Goal: Contribute content: Contribute content

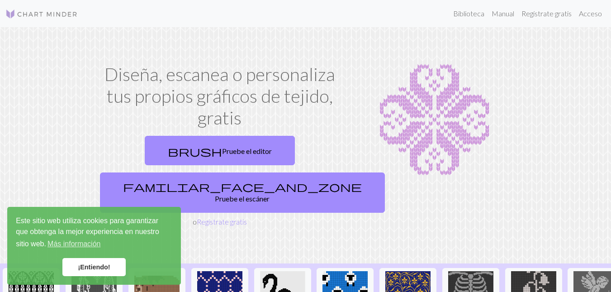
click at [389, 172] on img at bounding box center [434, 119] width 161 height 113
drag, startPoint x: 213, startPoint y: 119, endPoint x: 242, endPoint y: 118, distance: 29.0
click at [242, 118] on h1 "Diseña, escanea o personaliza tus propios gráficos de tejido, gratis" at bounding box center [219, 95] width 247 height 65
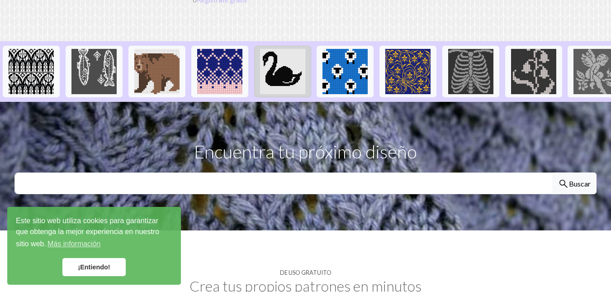
scroll to position [226, 0]
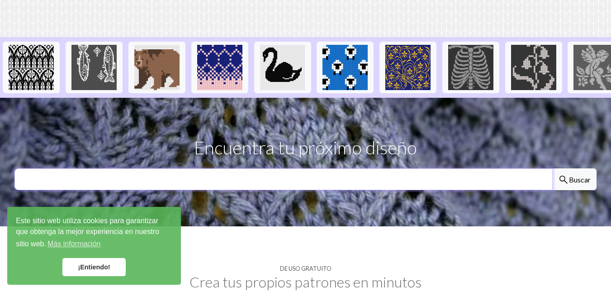
click at [276, 168] on input "text" at bounding box center [283, 179] width 538 height 22
type input "rosita fresita"
click at [552, 168] on button "search Buscar" at bounding box center [574, 179] width 44 height 22
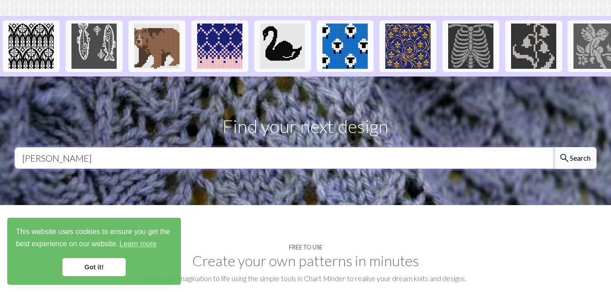
click at [143, 147] on input "rosita fresita" at bounding box center [283, 158] width 539 height 22
click at [144, 147] on input "rosita fresita" at bounding box center [283, 158] width 539 height 22
click at [94, 266] on link "Got it!" at bounding box center [93, 267] width 63 height 18
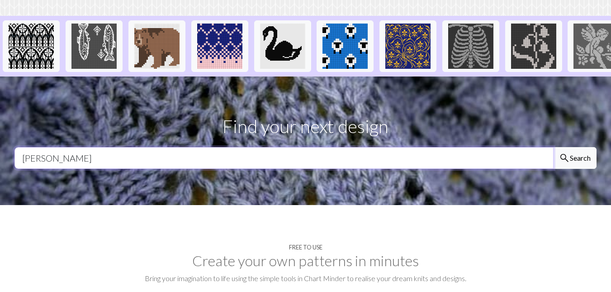
click at [176, 147] on input "rosita fresita" at bounding box center [283, 158] width 539 height 22
click at [472, 147] on input "rosita fresita" at bounding box center [283, 158] width 539 height 22
click at [103, 147] on input "rosita fresita" at bounding box center [283, 158] width 539 height 22
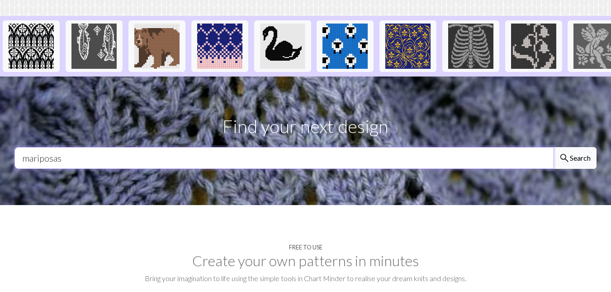
type input "mariposas"
click at [577, 147] on button "search Search" at bounding box center [574, 158] width 43 height 22
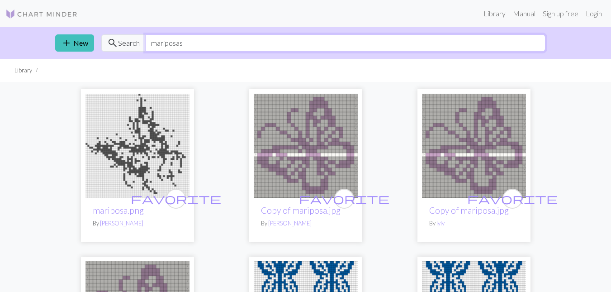
click at [186, 43] on input "mariposas" at bounding box center [345, 42] width 400 height 17
type input "mariposa"
click at [11, 70] on ul "Library" at bounding box center [305, 70] width 611 height 23
click at [25, 71] on li "Library" at bounding box center [23, 70] width 18 height 9
click at [38, 17] on img at bounding box center [41, 14] width 72 height 11
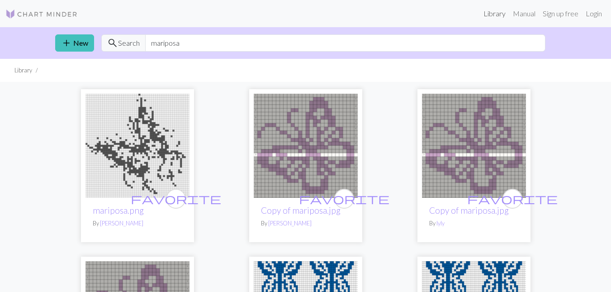
click at [495, 18] on link "Library" at bounding box center [494, 14] width 29 height 18
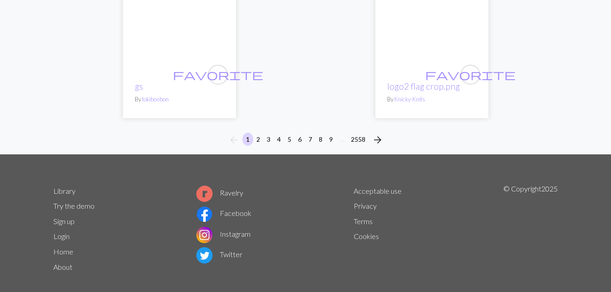
scroll to position [3118, 0]
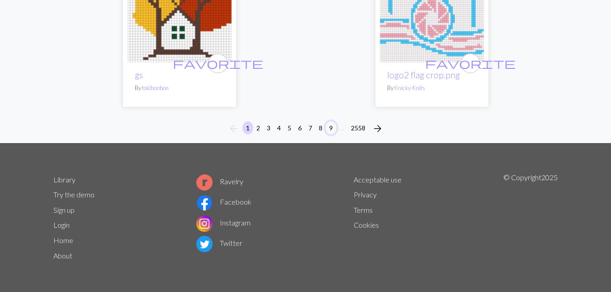
click at [330, 130] on button "9" at bounding box center [331, 127] width 11 height 13
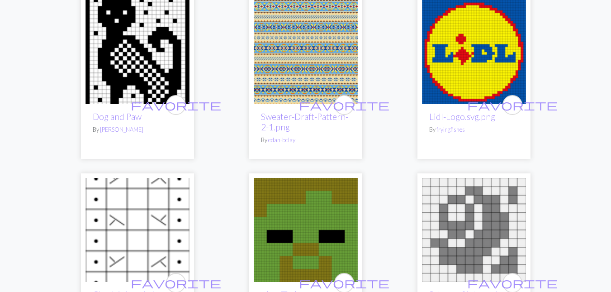
scroll to position [543, 0]
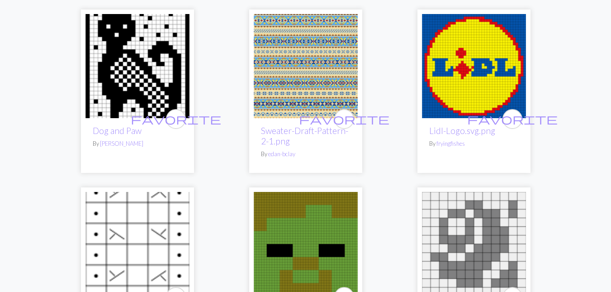
click at [285, 73] on img at bounding box center [306, 66] width 104 height 104
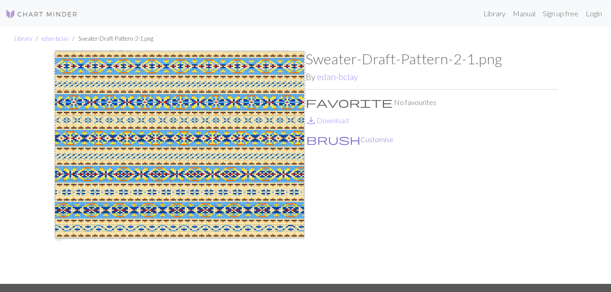
click at [329, 138] on button "brush Customise" at bounding box center [350, 139] width 88 height 12
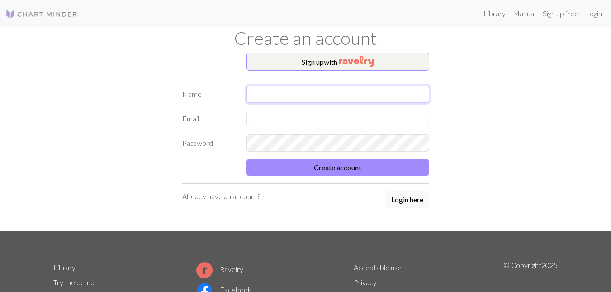
click at [302, 90] on input "text" at bounding box center [338, 94] width 183 height 17
click at [547, 142] on div "Sign up with Name Email Password Create account Already have an account? Login …" at bounding box center [306, 141] width 516 height 178
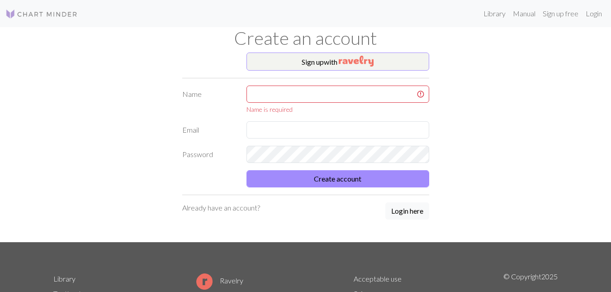
click at [24, 10] on img at bounding box center [41, 14] width 72 height 11
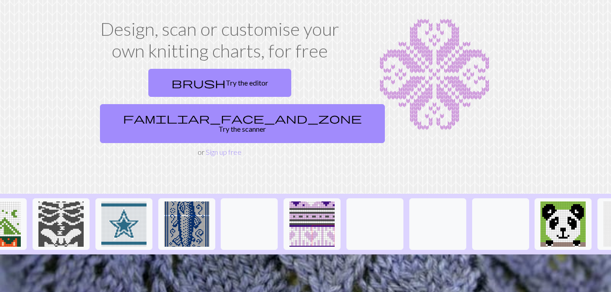
scroll to position [0, 959]
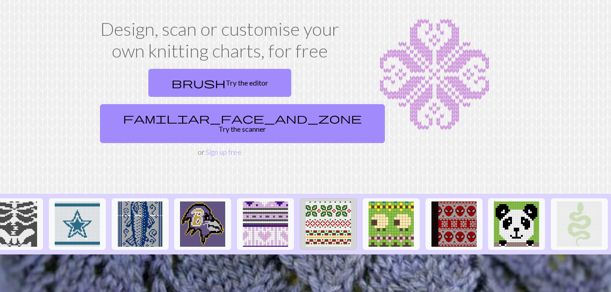
click at [312, 201] on img at bounding box center [328, 223] width 45 height 45
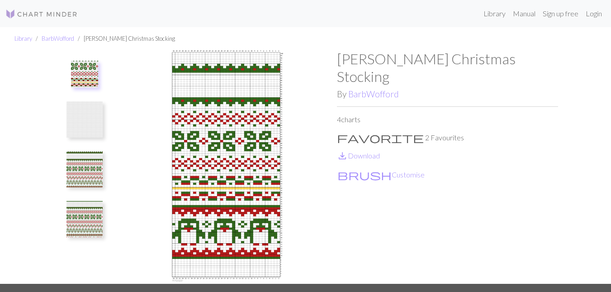
click at [88, 114] on img at bounding box center [85, 119] width 36 height 36
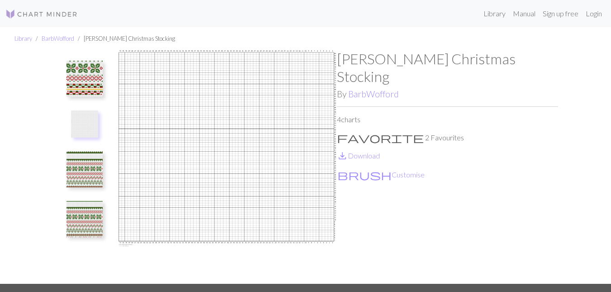
click at [86, 167] on img at bounding box center [85, 169] width 36 height 36
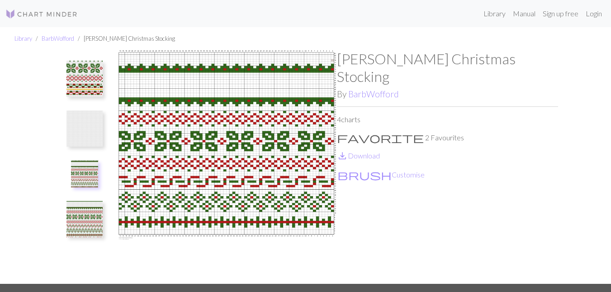
click at [86, 231] on img at bounding box center [85, 219] width 36 height 36
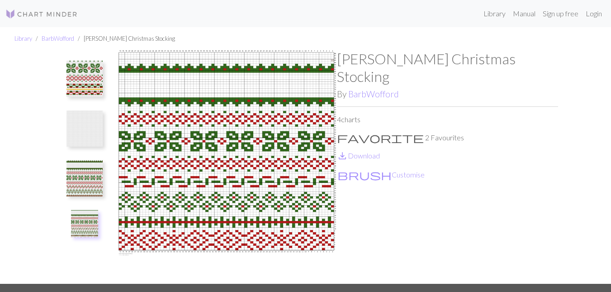
click at [92, 187] on img at bounding box center [85, 178] width 36 height 36
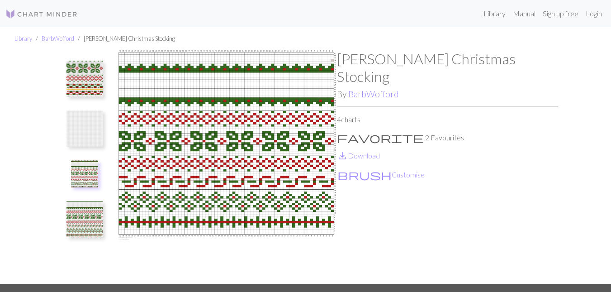
click at [92, 171] on img at bounding box center [84, 173] width 27 height 27
click at [87, 222] on img at bounding box center [85, 219] width 36 height 36
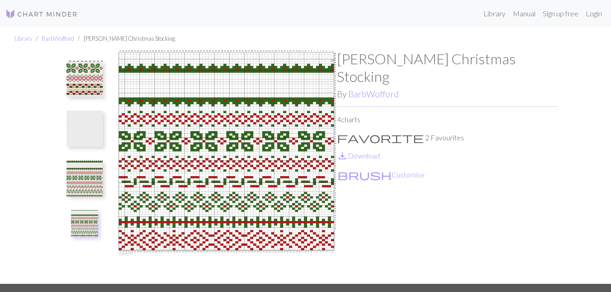
click at [91, 178] on img at bounding box center [85, 178] width 36 height 36
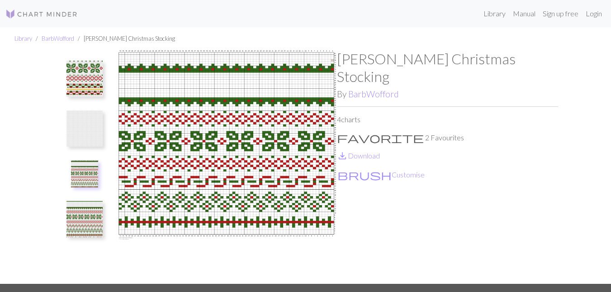
click at [87, 80] on img at bounding box center [85, 79] width 36 height 36
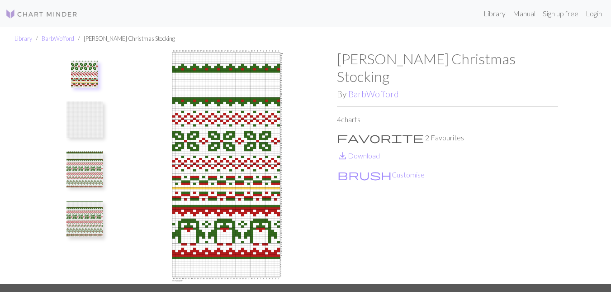
click at [93, 224] on img at bounding box center [85, 219] width 36 height 36
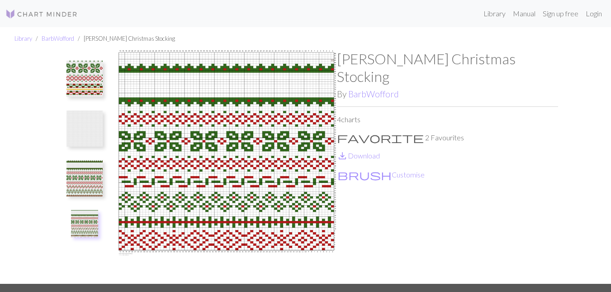
click at [71, 81] on img at bounding box center [85, 79] width 36 height 36
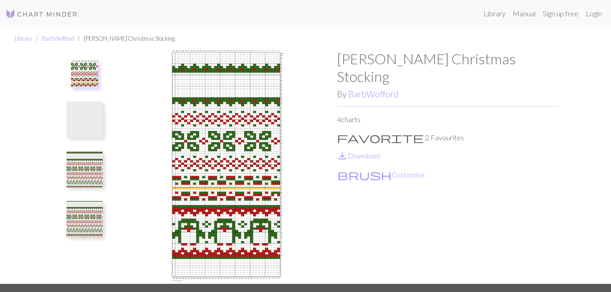
click at [90, 221] on img at bounding box center [85, 219] width 36 height 36
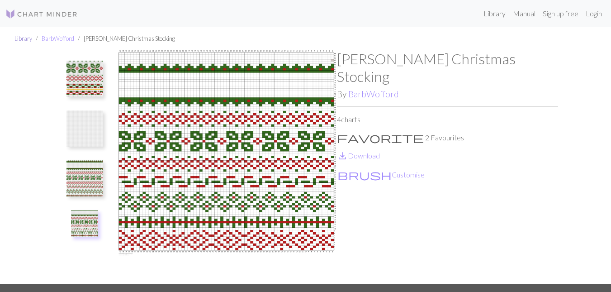
click at [27, 39] on link "Library" at bounding box center [23, 38] width 18 height 7
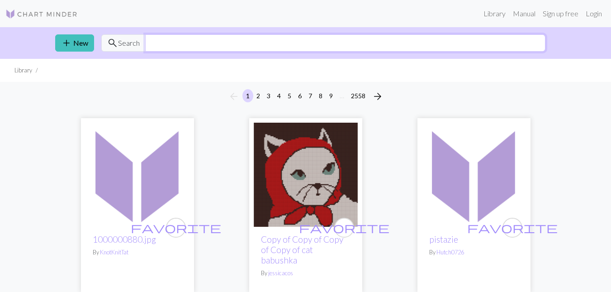
click at [173, 43] on input "text" at bounding box center [345, 42] width 400 height 17
type input "nezuko"
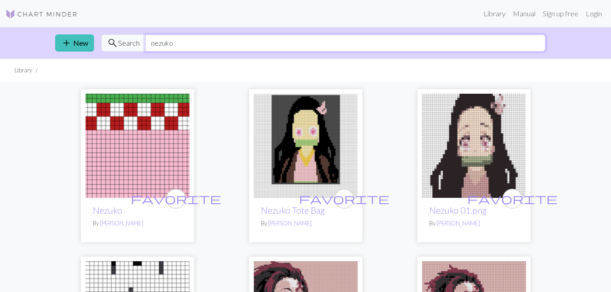
click at [196, 44] on input "nezuko" at bounding box center [345, 42] width 400 height 17
click at [195, 44] on input "nezuko" at bounding box center [345, 42] width 400 height 17
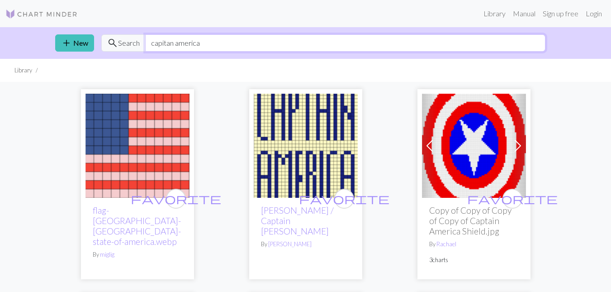
click at [210, 46] on input "capitan america" at bounding box center [345, 42] width 400 height 17
click at [210, 45] on input "capitan america" at bounding box center [345, 42] width 400 height 17
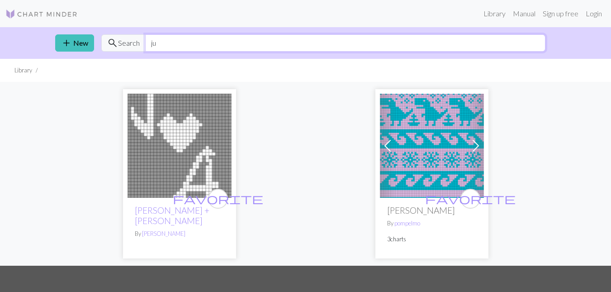
type input "j"
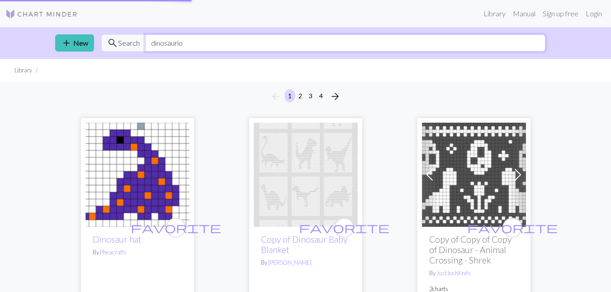
type input "dinosaurio"
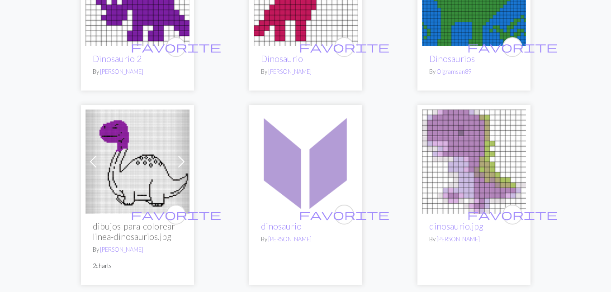
scroll to position [226, 0]
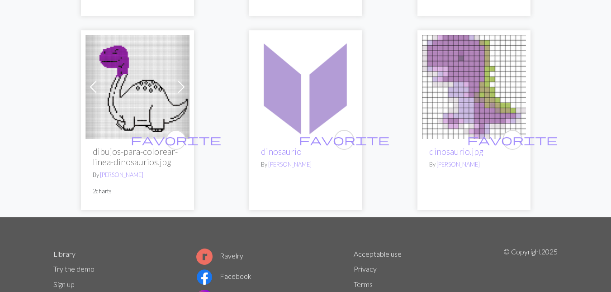
click at [162, 99] on img at bounding box center [138, 87] width 104 height 104
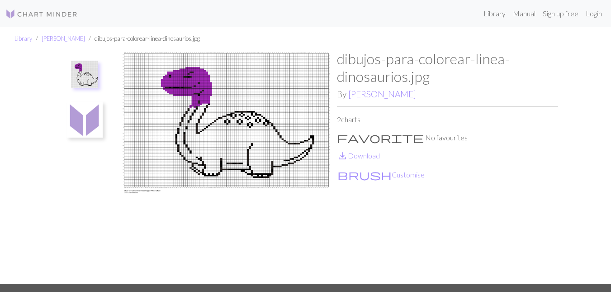
click at [228, 106] on img at bounding box center [226, 166] width 221 height 233
click at [200, 122] on img at bounding box center [226, 166] width 221 height 233
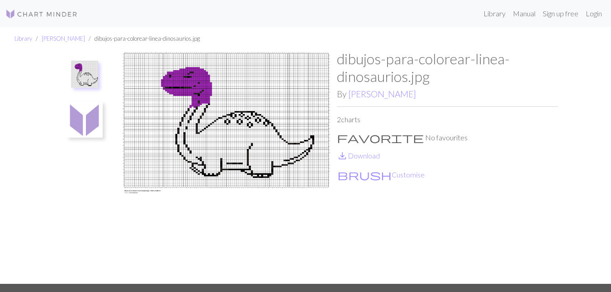
click at [33, 14] on img at bounding box center [41, 14] width 72 height 11
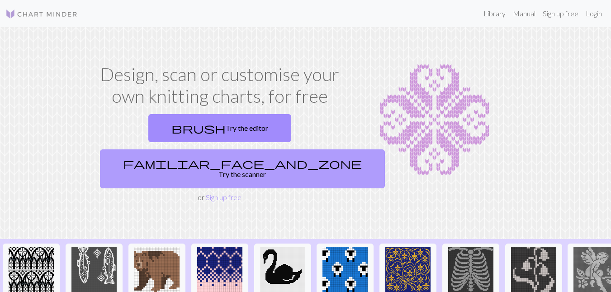
click at [281, 149] on link "familiar_face_and_zone Try the scanner" at bounding box center [242, 168] width 285 height 39
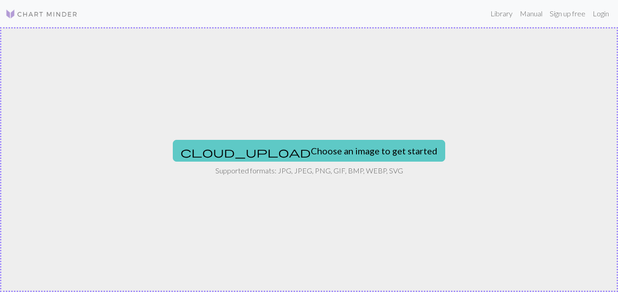
click at [289, 144] on button "cloud_upload Choose an image to get started" at bounding box center [309, 151] width 272 height 22
type input "C:\fakepath\Captura de pantalla 2025-05-18 113541.png"
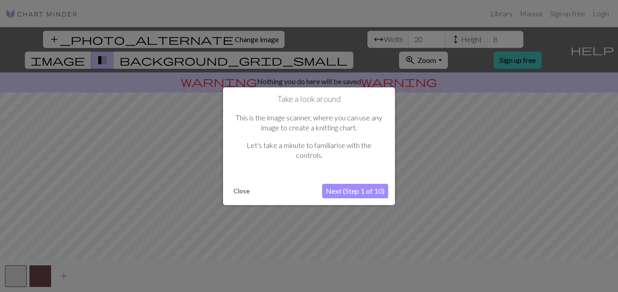
click at [352, 191] on button "Next (Step 1 of 10)" at bounding box center [355, 191] width 66 height 14
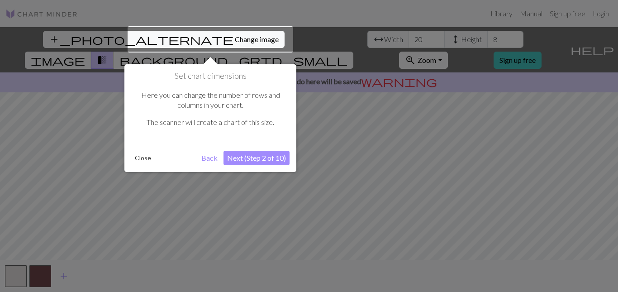
click at [243, 151] on button "Next (Step 2 of 10)" at bounding box center [257, 158] width 66 height 14
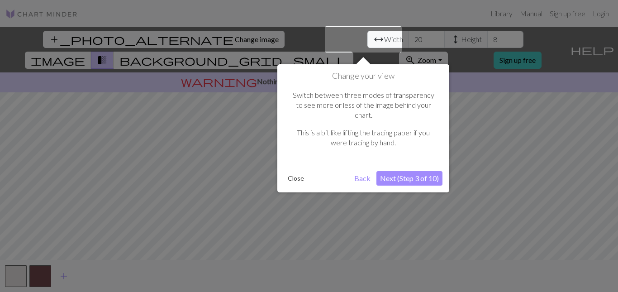
click at [418, 172] on button "Next (Step 3 of 10)" at bounding box center [409, 178] width 66 height 14
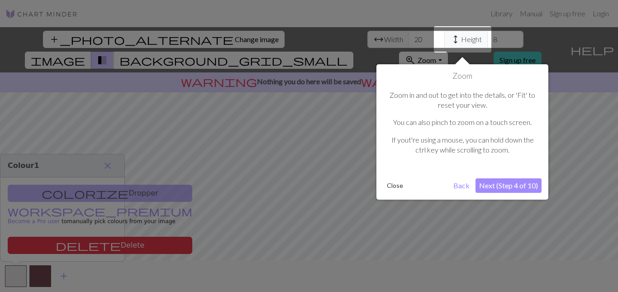
click at [508, 186] on button "Next (Step 4 of 10)" at bounding box center [509, 185] width 66 height 14
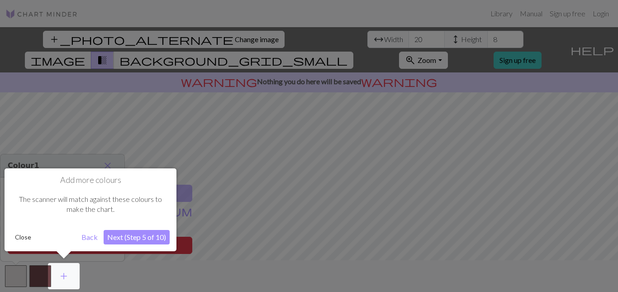
click at [119, 233] on button "Next (Step 5 of 10)" at bounding box center [137, 237] width 66 height 14
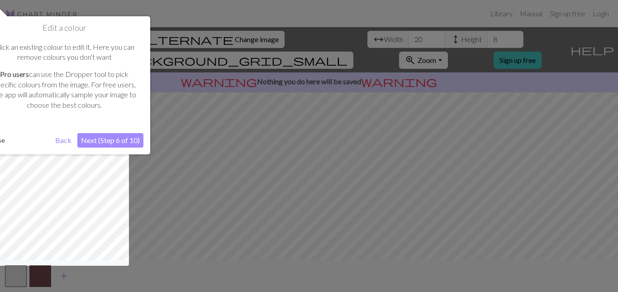
click at [126, 142] on button "Next (Step 6 of 10)" at bounding box center [110, 140] width 66 height 14
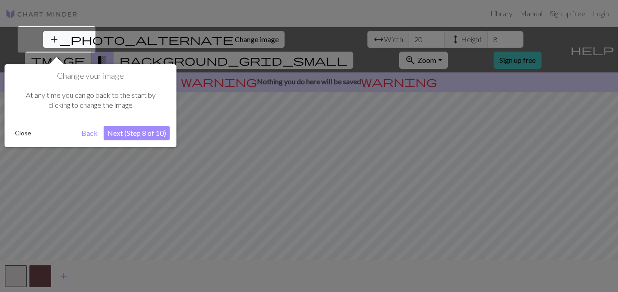
click at [126, 133] on button "Next (Step 8 of 10)" at bounding box center [137, 133] width 66 height 14
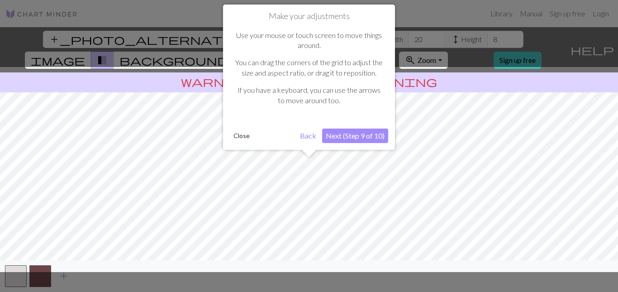
click at [363, 141] on button "Next (Step 9 of 10)" at bounding box center [355, 136] width 66 height 14
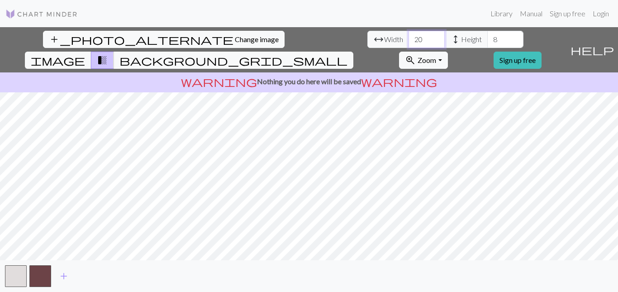
click at [409, 37] on input "20" at bounding box center [427, 39] width 36 height 17
type input "30"
click at [277, 72] on div "warning Nothing you do here will be saved warning" at bounding box center [309, 82] width 618 height 20
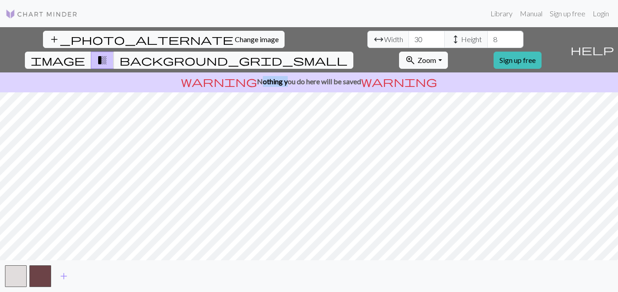
click at [277, 72] on div "warning Nothing you do here will be saved warning" at bounding box center [309, 82] width 618 height 20
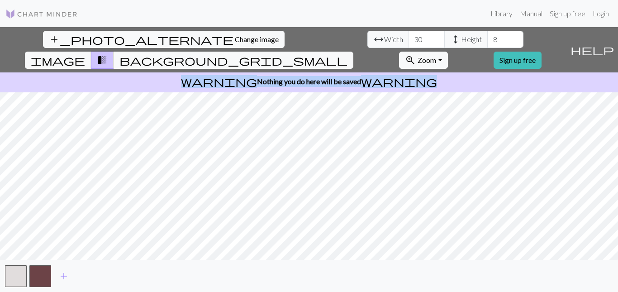
click at [277, 72] on div "warning Nothing you do here will be saved warning" at bounding box center [309, 82] width 618 height 20
click at [12, 10] on img at bounding box center [41, 14] width 72 height 11
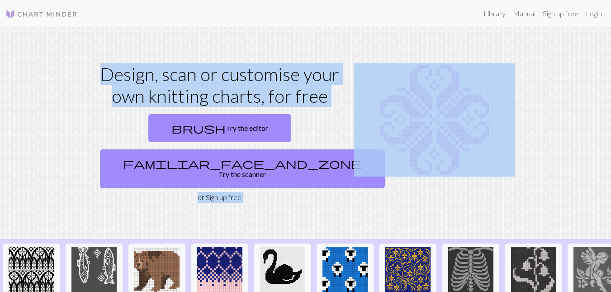
click at [154, 107] on div "Design, scan or customise your own knitting charts, for free brush Try the edit…" at bounding box center [220, 132] width 258 height 139
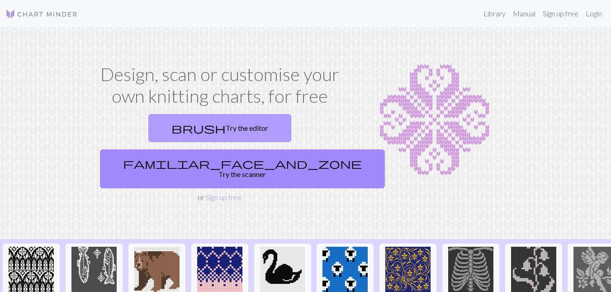
click at [156, 122] on link "brush Try the editor" at bounding box center [219, 128] width 143 height 28
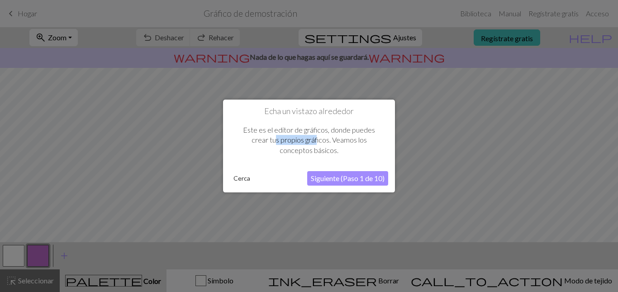
drag, startPoint x: 252, startPoint y: 143, endPoint x: 291, endPoint y: 144, distance: 39.4
click at [291, 144] on div "Este es el editor de gráficos, donde puedes crear tus propios gráficos. Veamos …" at bounding box center [309, 140] width 158 height 48
click at [351, 148] on div "Este es el editor de gráficos, donde puedes crear tus propios gráficos. Veamos …" at bounding box center [309, 140] width 158 height 48
click at [334, 181] on font "Siguiente (Paso 1 de 10)" at bounding box center [348, 178] width 74 height 9
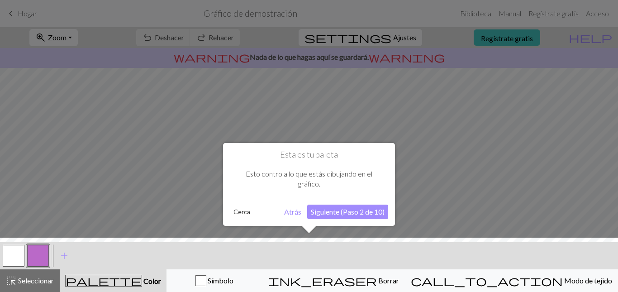
drag, startPoint x: 281, startPoint y: 252, endPoint x: 373, endPoint y: 252, distance: 91.9
click at [373, 252] on div at bounding box center [308, 267] width 627 height 59
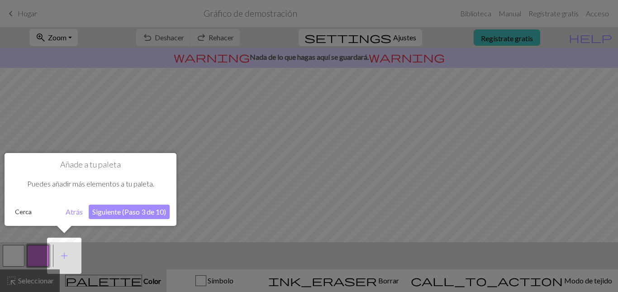
click at [123, 208] on font "Siguiente (Paso 3 de 10)" at bounding box center [129, 211] width 74 height 9
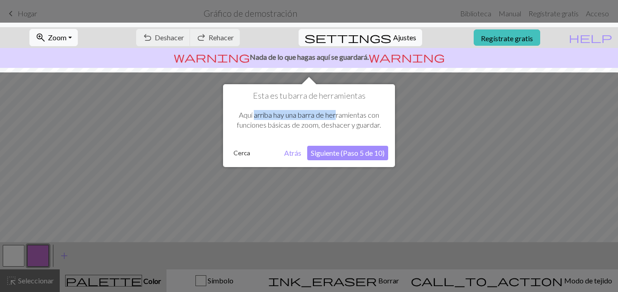
drag, startPoint x: 256, startPoint y: 118, endPoint x: 335, endPoint y: 119, distance: 79.2
click at [335, 119] on div "Aquí arriba hay una barra de herramientas con funciones básicas de zoom, deshac…" at bounding box center [309, 120] width 158 height 38
drag, startPoint x: 267, startPoint y: 129, endPoint x: 331, endPoint y: 127, distance: 64.7
click at [330, 127] on font "Aquí arriba hay una barra de herramientas con funciones básicas de zoom, deshac…" at bounding box center [309, 119] width 144 height 19
click at [363, 157] on font "Siguiente (Paso 5 de 10)" at bounding box center [348, 152] width 74 height 9
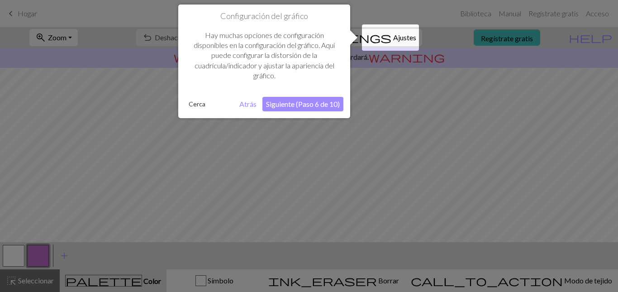
click at [310, 106] on font "Siguiente (Paso 6 de 10)" at bounding box center [303, 104] width 74 height 9
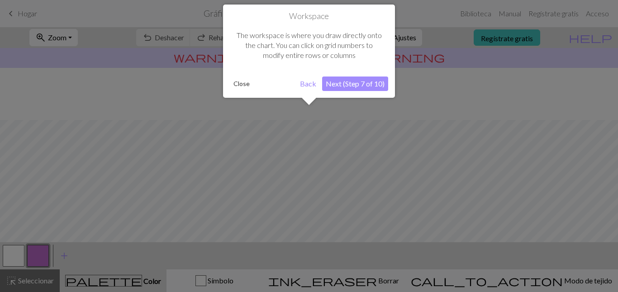
scroll to position [54, 0]
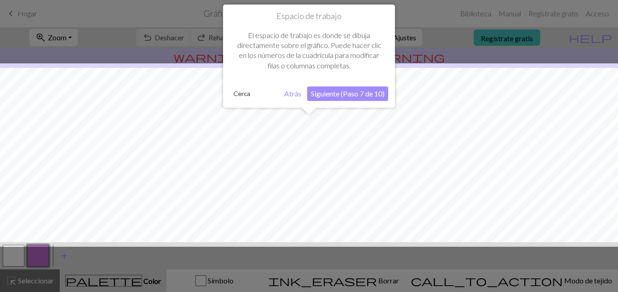
click at [341, 93] on font "Siguiente (Paso 7 de 10)" at bounding box center [348, 93] width 74 height 9
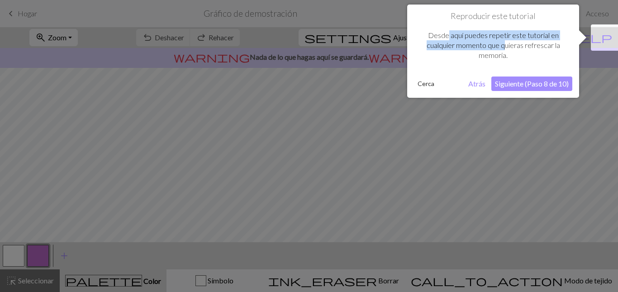
drag, startPoint x: 449, startPoint y: 38, endPoint x: 503, endPoint y: 43, distance: 53.5
click at [503, 43] on font "Desde aquí puedes repetir este tutorial en cualquier momento que quieras refres…" at bounding box center [493, 45] width 133 height 29
click at [517, 85] on font "Siguiente (Paso 8 de 10)" at bounding box center [532, 83] width 74 height 9
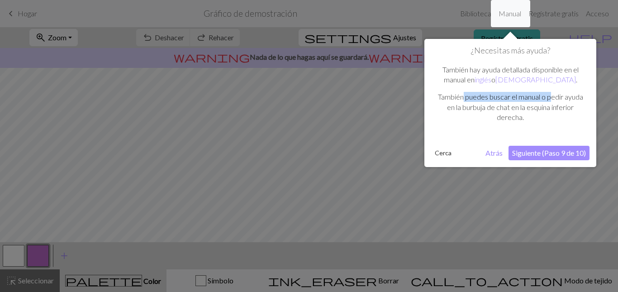
drag, startPoint x: 463, startPoint y: 97, endPoint x: 550, endPoint y: 106, distance: 86.9
click at [552, 102] on p "También puedes buscar el manual o pedir ayuda en la burbuja de chat en la esqui…" at bounding box center [510, 107] width 149 height 30
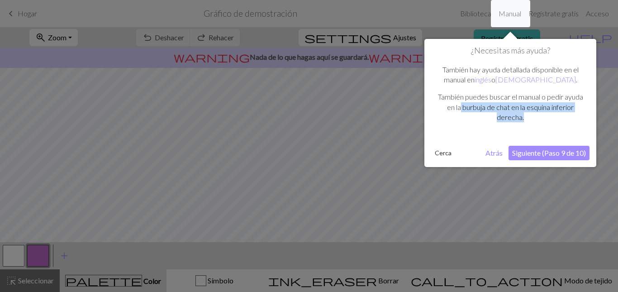
drag, startPoint x: 461, startPoint y: 109, endPoint x: 547, endPoint y: 113, distance: 85.6
click at [547, 113] on p "También puedes buscar el manual o pedir ayuda en la burbuja de chat en la esqui…" at bounding box center [510, 107] width 149 height 30
click at [538, 151] on font "Siguiente (Paso 9 de 10)" at bounding box center [549, 152] width 74 height 9
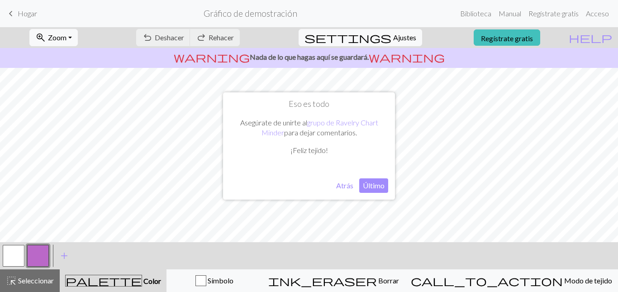
click at [373, 187] on font "Último" at bounding box center [374, 185] width 22 height 9
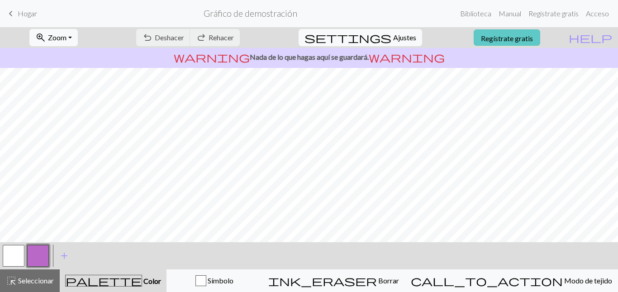
click at [521, 39] on font "Regístrate gratis" at bounding box center [507, 37] width 52 height 9
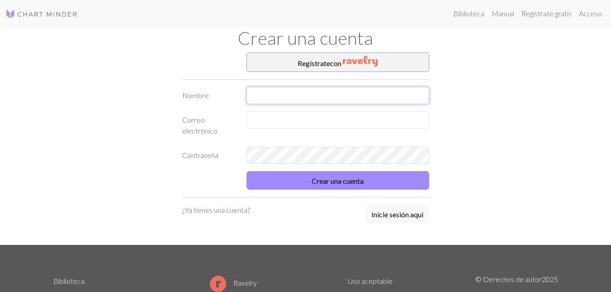
click at [316, 88] on input "text" at bounding box center [338, 95] width 183 height 17
type input "gretel"
click at [275, 124] on input "text" at bounding box center [338, 119] width 183 height 17
type input "gretelrodp@gmail.com"
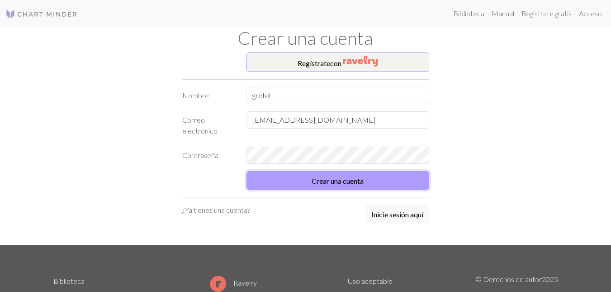
click at [318, 177] on font "Crear una cuenta" at bounding box center [338, 180] width 52 height 9
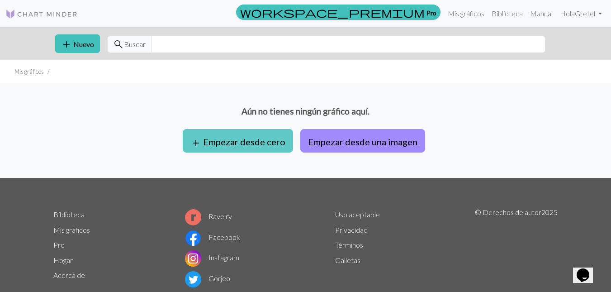
click at [212, 138] on font "Empezar desde cero" at bounding box center [244, 141] width 82 height 11
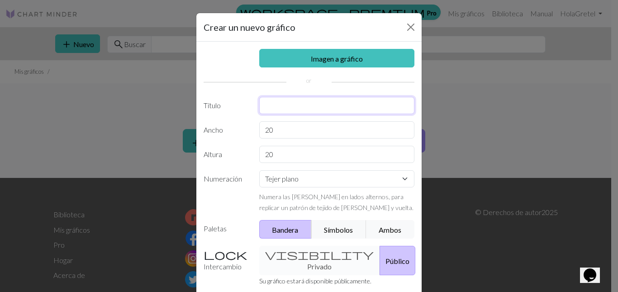
click at [276, 114] on input "text" at bounding box center [337, 105] width 156 height 17
click at [280, 127] on div "Imagen a gráfico Título Ancho 20 Altura 20 Numeración Tejer plano Tejer en redo…" at bounding box center [308, 189] width 225 height 295
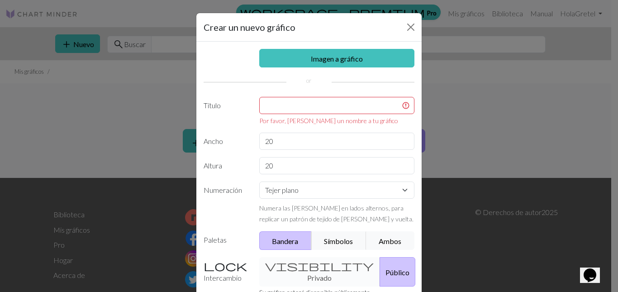
click at [280, 127] on div "Imagen a gráfico Título Por favor, dale un nombre a tu gráfico Ancho 20 Altura …" at bounding box center [308, 195] width 225 height 306
click at [286, 108] on input "text" at bounding box center [337, 105] width 156 height 17
click at [290, 139] on input "20" at bounding box center [337, 141] width 156 height 17
click at [290, 144] on input "20" at bounding box center [337, 141] width 156 height 17
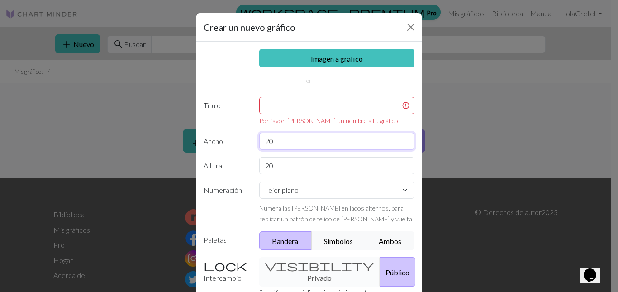
click at [290, 144] on input "20" at bounding box center [337, 141] width 156 height 17
click at [278, 140] on input "40" at bounding box center [337, 141] width 156 height 17
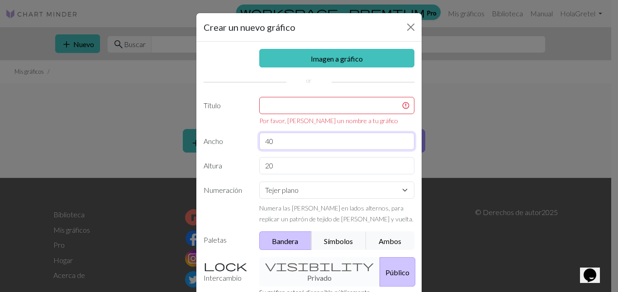
click at [278, 140] on input "40" at bounding box center [337, 141] width 156 height 17
type input "20"
click at [286, 165] on input "20" at bounding box center [337, 165] width 156 height 17
click at [285, 165] on input "20" at bounding box center [337, 165] width 156 height 17
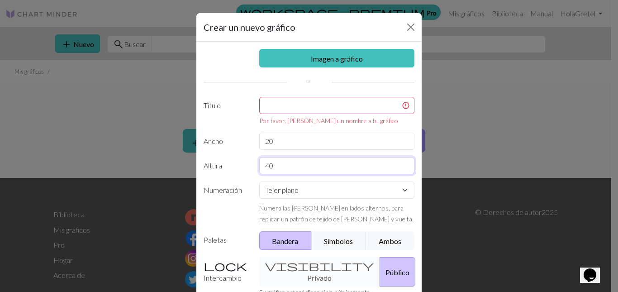
type input "40"
click at [286, 203] on div "Numera las filas en lados alternos, para replicar un patrón de tejido de ida y …" at bounding box center [337, 213] width 156 height 22
click at [287, 180] on div "Imagen a gráfico Título Por favor, dale un nombre a tu gráfico Ancho 20 Altura …" at bounding box center [308, 195] width 225 height 306
click at [287, 187] on select "Tejer plano Tejer en redondo Tejido de encaje Punto de cruz" at bounding box center [337, 189] width 156 height 17
select select "round"
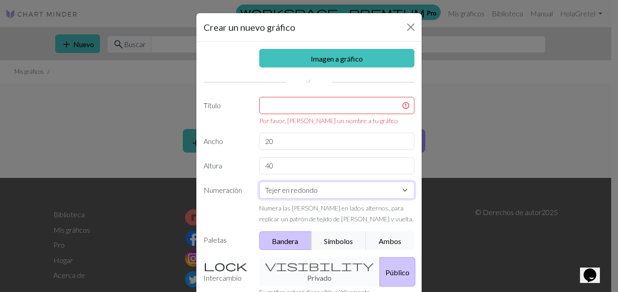
click at [259, 181] on select "Tejer plano Tejer en redondo Tejido de encaje Punto de cruz" at bounding box center [337, 189] width 156 height 17
click at [298, 107] on input "text" at bounding box center [337, 105] width 156 height 17
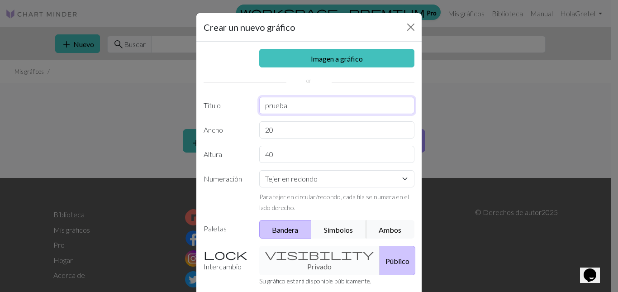
scroll to position [45, 0]
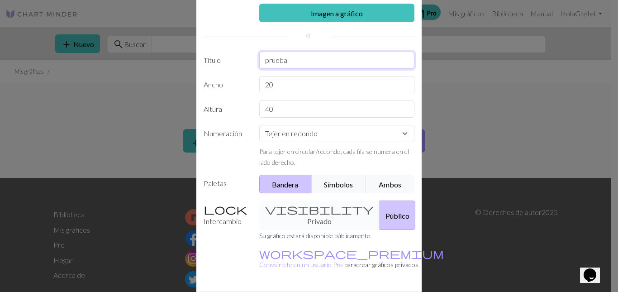
type input "prueba"
click at [305, 216] on div "visibility Privado Público" at bounding box center [337, 214] width 167 height 29
click at [291, 216] on div "visibility Privado Público" at bounding box center [337, 214] width 167 height 29
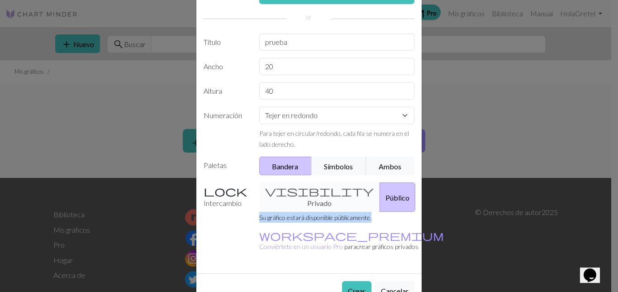
scroll to position [81, 0]
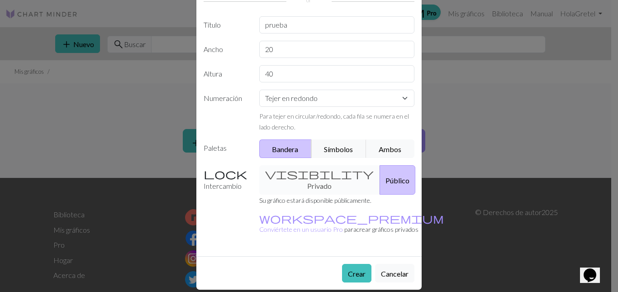
click at [198, 207] on div "Intercambio visibility Privado Público Su gráfico estará disponible públicament…" at bounding box center [309, 203] width 222 height 76
click at [297, 183] on div "visibility Privado Público" at bounding box center [337, 179] width 167 height 29
click at [219, 224] on div "Intercambio visibility Privado Público Su gráfico estará disponible públicament…" at bounding box center [309, 203] width 222 height 76
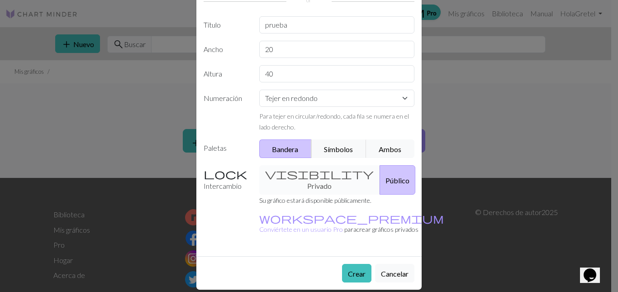
drag, startPoint x: 351, startPoint y: 262, endPoint x: 171, endPoint y: 193, distance: 192.5
click at [172, 232] on div "Crear un nuevo gráfico Imagen a gráfico Título prueba Ancho 20 Altura 40 Numera…" at bounding box center [309, 146] width 618 height 292
click at [215, 181] on label "Intercambio" at bounding box center [226, 179] width 56 height 29
click at [212, 179] on label "Intercambio" at bounding box center [226, 179] width 56 height 29
click at [351, 269] on font "Crear" at bounding box center [357, 273] width 18 height 9
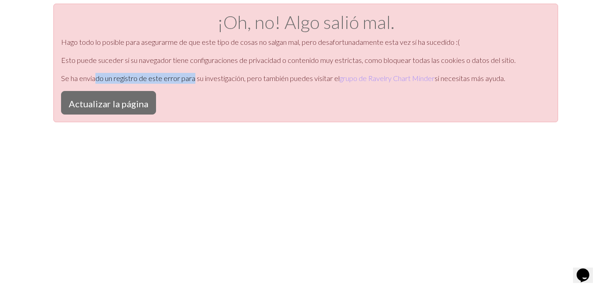
drag, startPoint x: 95, startPoint y: 80, endPoint x: 195, endPoint y: 80, distance: 99.5
click at [195, 80] on font "Se ha enviado un registro de este error para su investigación, pero también pue…" at bounding box center [200, 78] width 279 height 9
click at [200, 107] on div "¡Oh, no! Algo salió mal. Hago todo lo posible para asegurarme de que este tipo …" at bounding box center [305, 63] width 505 height 119
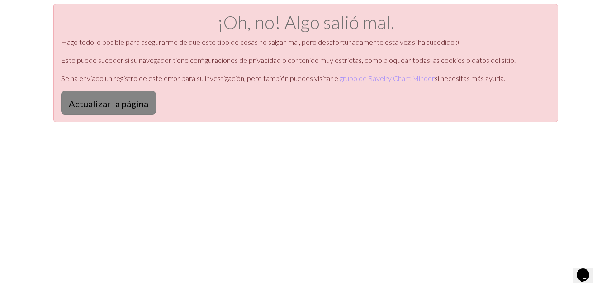
click at [119, 106] on font "Actualizar la página" at bounding box center [109, 103] width 80 height 11
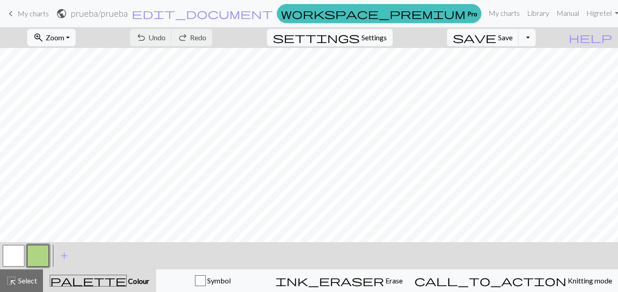
click at [43, 255] on button "button" at bounding box center [38, 256] width 22 height 22
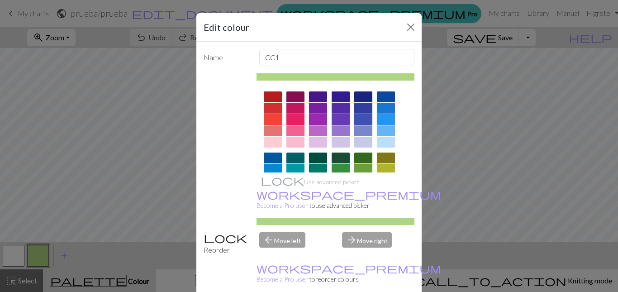
click at [289, 143] on div at bounding box center [295, 142] width 18 height 11
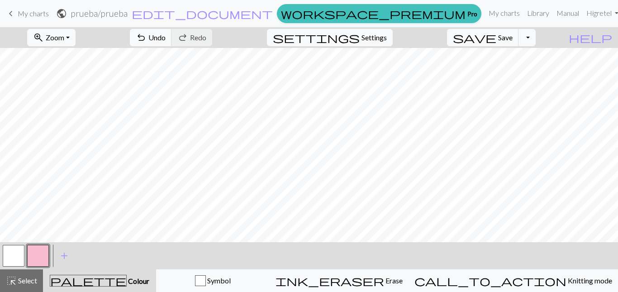
click at [10, 258] on button "button" at bounding box center [14, 256] width 22 height 22
click at [64, 257] on span "add" at bounding box center [64, 255] width 11 height 13
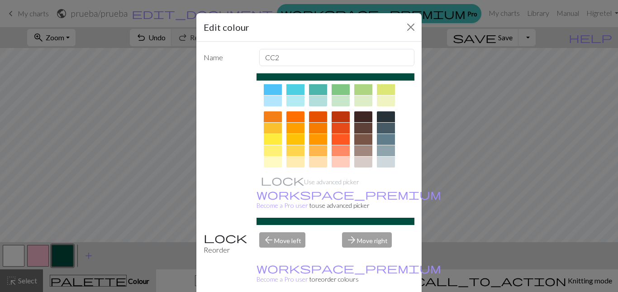
scroll to position [136, 0]
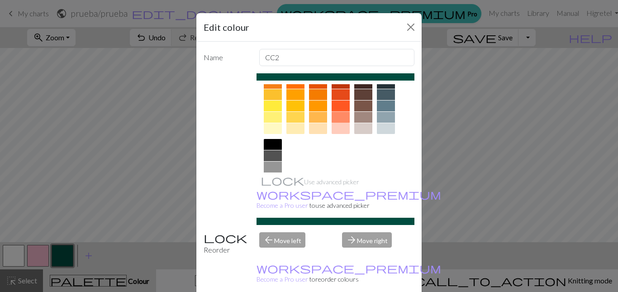
click at [339, 116] on div at bounding box center [341, 117] width 18 height 11
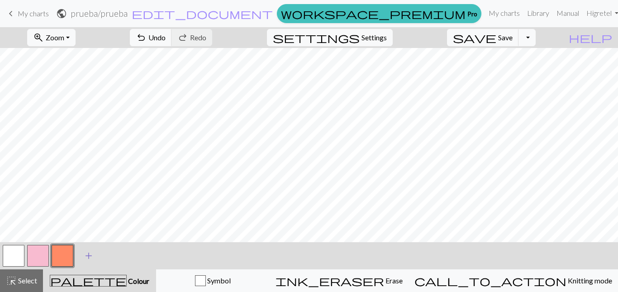
click at [88, 256] on span "add" at bounding box center [88, 255] width 11 height 13
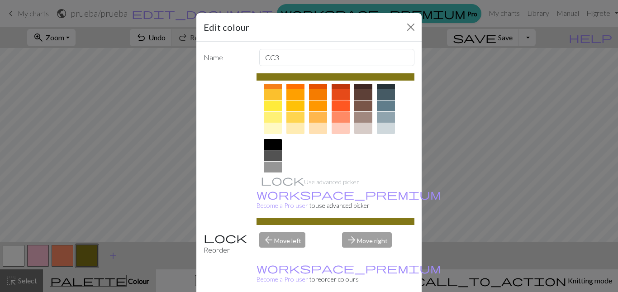
click at [335, 105] on div at bounding box center [341, 105] width 18 height 11
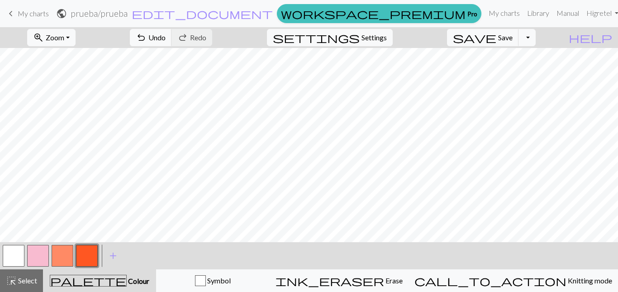
click at [37, 255] on button "button" at bounding box center [38, 256] width 22 height 22
click at [38, 257] on button "button" at bounding box center [38, 256] width 22 height 22
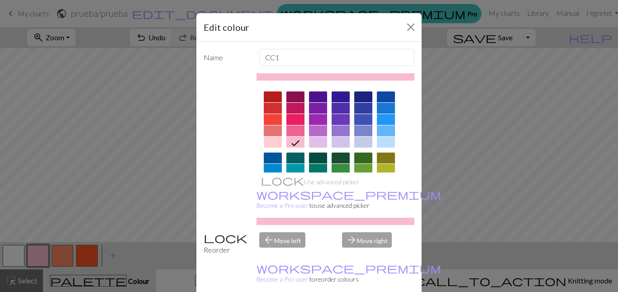
click at [291, 143] on icon at bounding box center [295, 143] width 11 height 11
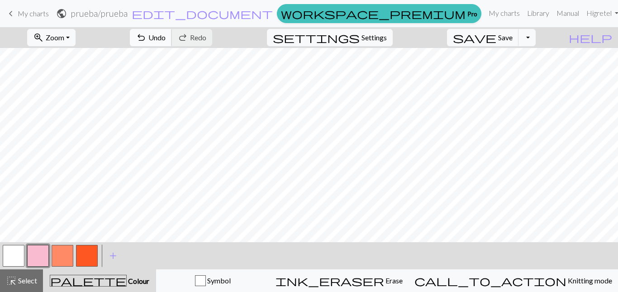
click at [147, 40] on span "undo" at bounding box center [141, 37] width 11 height 13
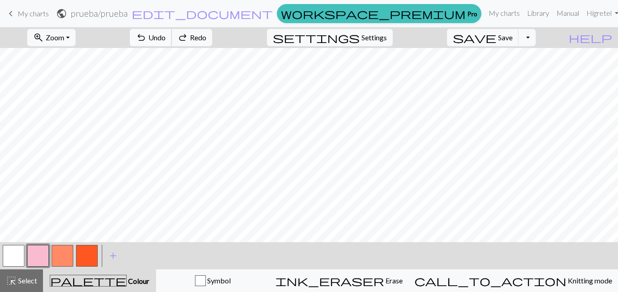
click at [147, 40] on span "undo" at bounding box center [141, 37] width 11 height 13
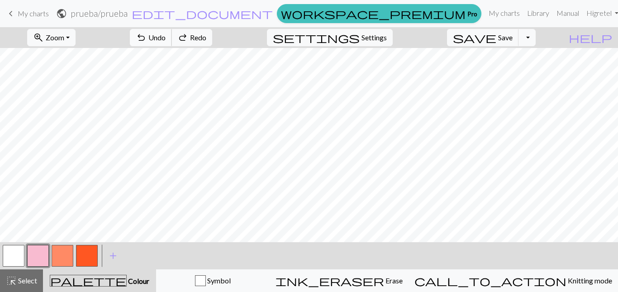
click at [147, 40] on span "undo" at bounding box center [141, 37] width 11 height 13
click at [61, 258] on button "button" at bounding box center [63, 256] width 22 height 22
click at [63, 252] on button "button" at bounding box center [63, 256] width 22 height 22
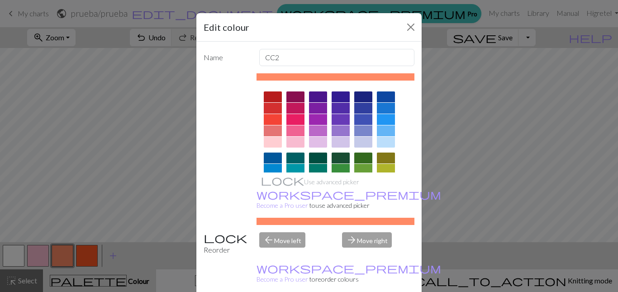
click at [285, 76] on div at bounding box center [336, 76] width 158 height 7
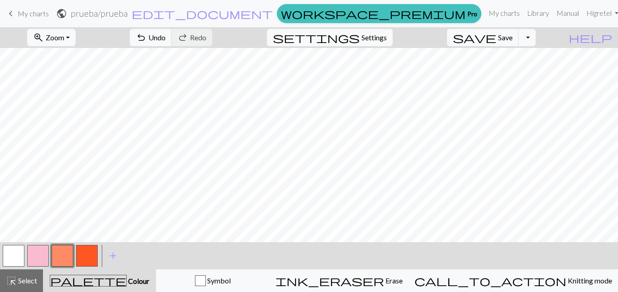
click at [89, 256] on button "button" at bounding box center [87, 256] width 22 height 22
click at [90, 256] on button "button" at bounding box center [87, 256] width 22 height 22
click at [90, 256] on div "Edit colour Name CC3 Use advanced picker workspace_premium Become a Pro user to…" at bounding box center [309, 146] width 618 height 292
click at [67, 253] on button "button" at bounding box center [63, 256] width 22 height 22
click at [91, 249] on button "button" at bounding box center [87, 256] width 22 height 22
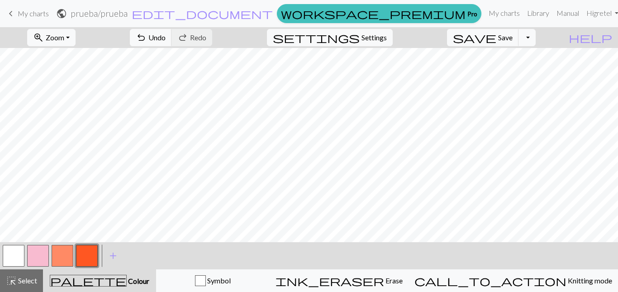
click at [39, 252] on button "button" at bounding box center [38, 256] width 22 height 22
click at [34, 254] on button "button" at bounding box center [38, 256] width 22 height 22
click at [34, 254] on div "Edit colour Name CC1 Use advanced picker workspace_premium Become a Pro user to…" at bounding box center [309, 146] width 618 height 292
click at [57, 226] on div "zoom_in Zoom Zoom Fit all Fit width Fit height 50% 100% 150% 200% undo Undo Und…" at bounding box center [309, 159] width 618 height 265
click at [32, 257] on button "button" at bounding box center [38, 256] width 22 height 22
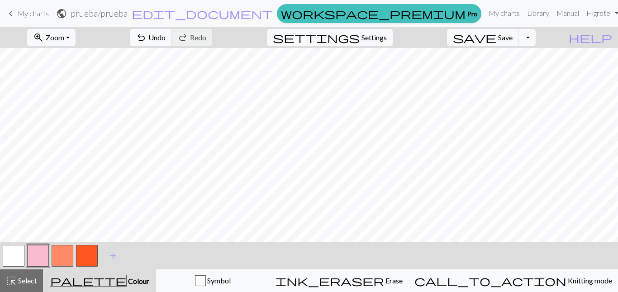
click at [32, 257] on div "Edit colour Name CC1 Use advanced picker workspace_premium Become a Pro user to…" at bounding box center [309, 146] width 618 height 292
click at [32, 257] on button "button" at bounding box center [38, 256] width 22 height 22
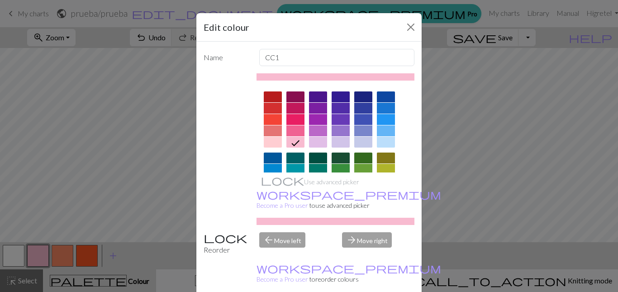
click at [6, 253] on div "Edit colour Name CC1 Use advanced picker workspace_premium Become a Pro user to…" at bounding box center [309, 146] width 618 height 292
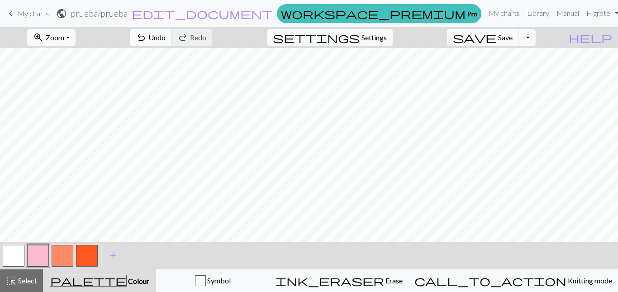
click at [38, 256] on button "button" at bounding box center [38, 256] width 22 height 22
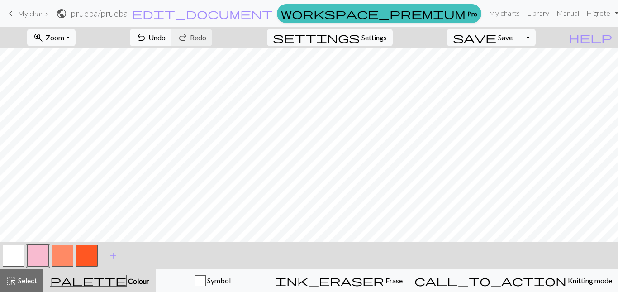
click at [89, 257] on button "button" at bounding box center [87, 256] width 22 height 22
click at [90, 260] on button "button" at bounding box center [87, 256] width 22 height 22
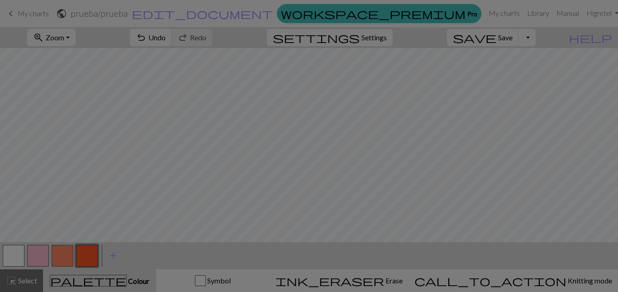
click at [90, 260] on div "Edit colour Name CC3 Use advanced picker workspace_premium Become a Pro user to…" at bounding box center [309, 146] width 618 height 292
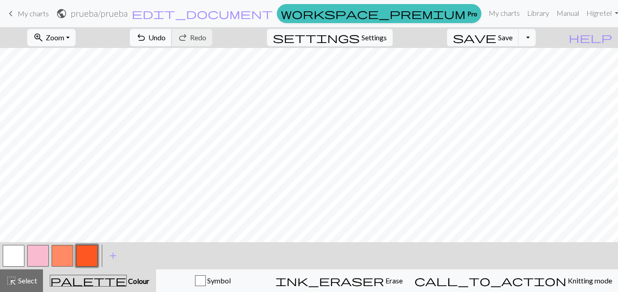
click at [172, 39] on button "undo Undo Undo" at bounding box center [151, 37] width 42 height 17
click at [115, 256] on span "add" at bounding box center [113, 255] width 11 height 13
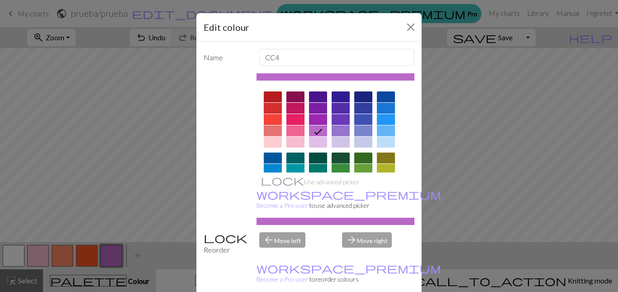
click at [337, 171] on div at bounding box center [341, 169] width 18 height 11
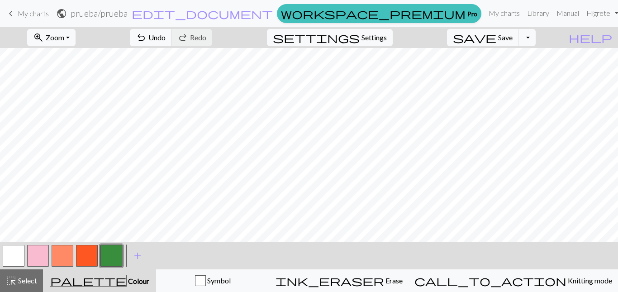
click at [11, 248] on button "button" at bounding box center [14, 256] width 22 height 22
click at [15, 259] on button "button" at bounding box center [14, 256] width 22 height 22
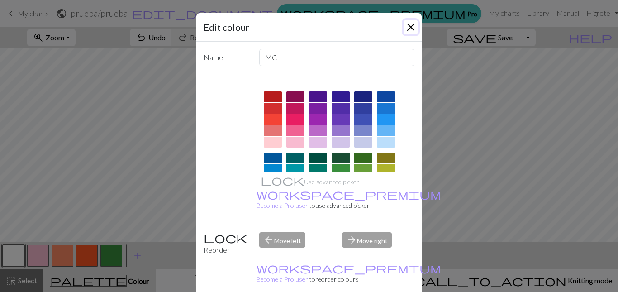
click at [406, 29] on button "Close" at bounding box center [411, 27] width 14 height 14
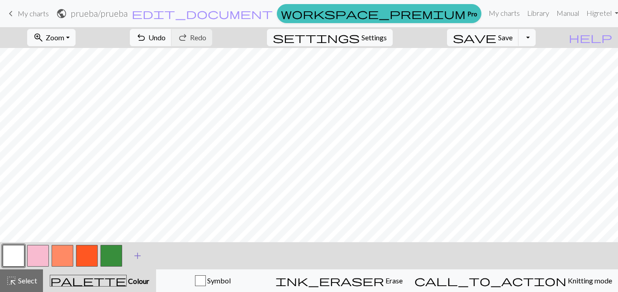
click at [138, 255] on span "add" at bounding box center [137, 255] width 11 height 13
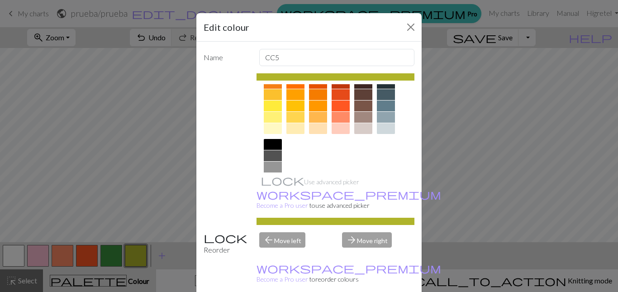
click at [267, 116] on div at bounding box center [273, 117] width 18 height 11
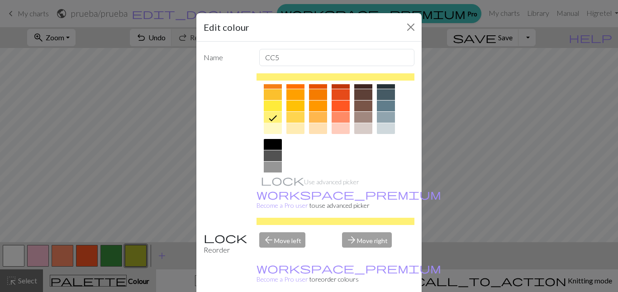
click at [264, 109] on div at bounding box center [273, 105] width 18 height 11
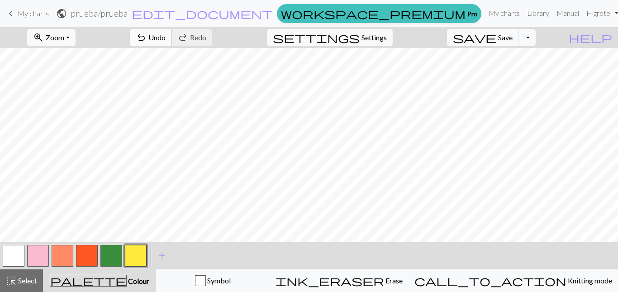
click at [166, 35] on span "Undo" at bounding box center [156, 37] width 17 height 9
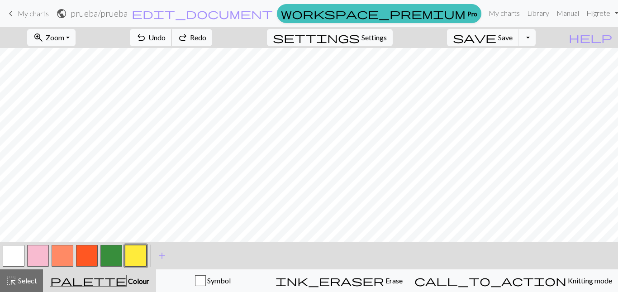
click at [166, 35] on span "Undo" at bounding box center [156, 37] width 17 height 9
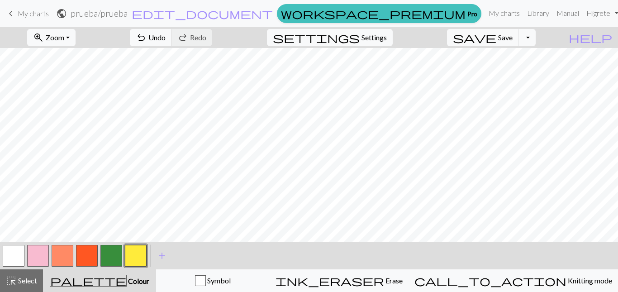
click at [6, 247] on button "button" at bounding box center [14, 256] width 22 height 22
click at [172, 39] on button "undo Undo Undo" at bounding box center [151, 37] width 42 height 17
click at [147, 39] on span "undo" at bounding box center [141, 37] width 11 height 13
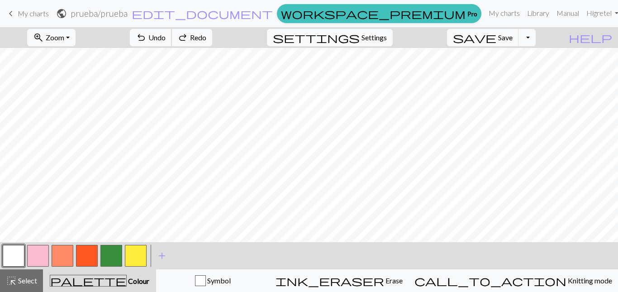
click at [147, 39] on span "undo" at bounding box center [141, 37] width 11 height 13
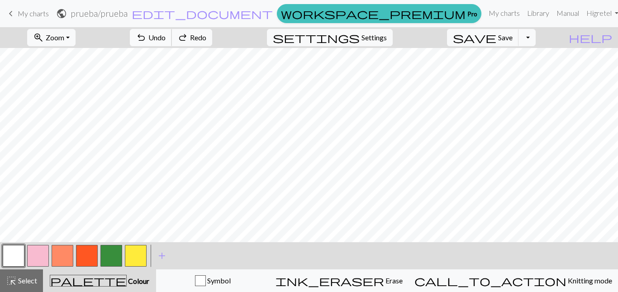
click at [147, 39] on span "undo" at bounding box center [141, 37] width 11 height 13
click at [147, 40] on span "undo" at bounding box center [141, 37] width 11 height 13
drag, startPoint x: 197, startPoint y: 40, endPoint x: 193, endPoint y: 44, distance: 6.1
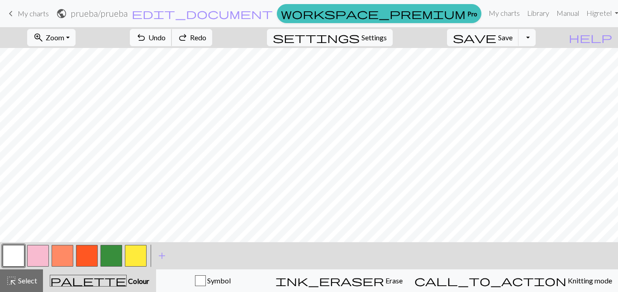
click at [147, 43] on span "undo" at bounding box center [141, 37] width 11 height 13
click at [172, 45] on button "undo Undo Undo" at bounding box center [151, 37] width 42 height 17
click at [172, 46] on button "undo Undo Undo" at bounding box center [151, 37] width 42 height 17
click at [192, 47] on div "undo Undo Undo redo Redo Redo" at bounding box center [171, 37] width 96 height 21
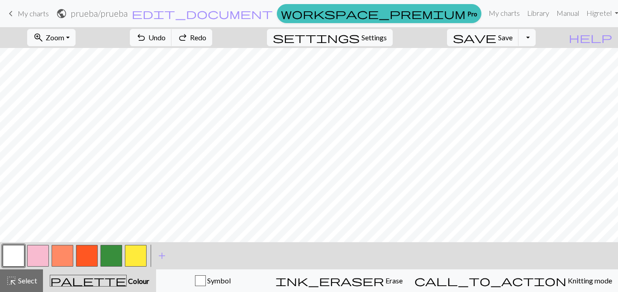
click at [192, 47] on div "undo Undo Undo redo Redo Redo" at bounding box center [171, 37] width 96 height 21
click at [192, 48] on div "undo Undo Undo redo Redo Redo" at bounding box center [171, 37] width 96 height 21
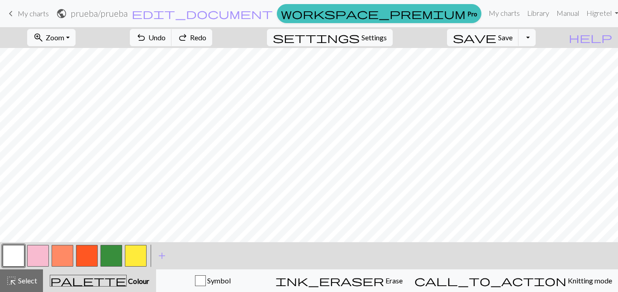
click at [192, 48] on div "undo Undo Undo redo Redo Redo" at bounding box center [171, 37] width 96 height 21
click at [147, 38] on span "undo" at bounding box center [141, 37] width 11 height 13
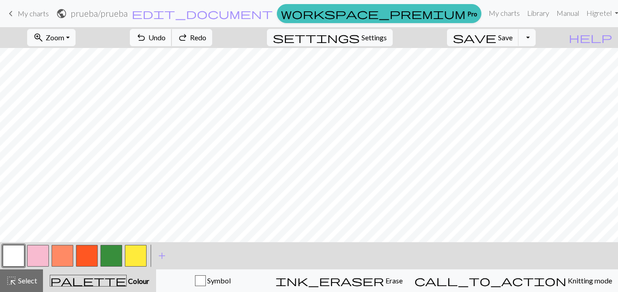
click at [147, 38] on span "undo" at bounding box center [141, 37] width 11 height 13
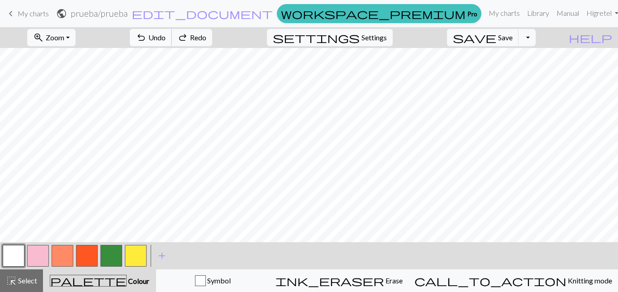
click at [147, 38] on span "undo" at bounding box center [141, 37] width 11 height 13
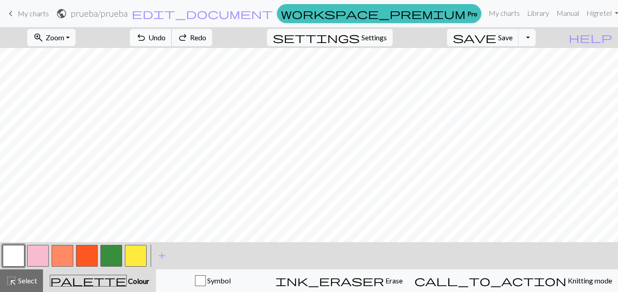
click at [147, 38] on span "undo" at bounding box center [141, 37] width 11 height 13
click at [165, 257] on span "add" at bounding box center [162, 255] width 11 height 13
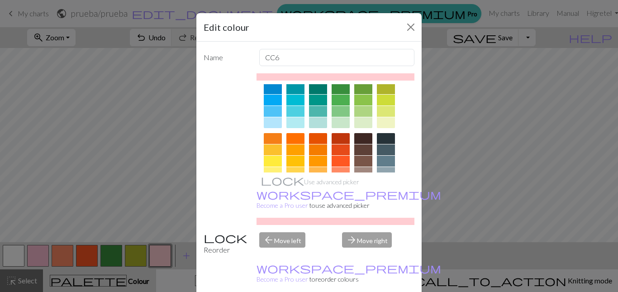
scroll to position [78, 0]
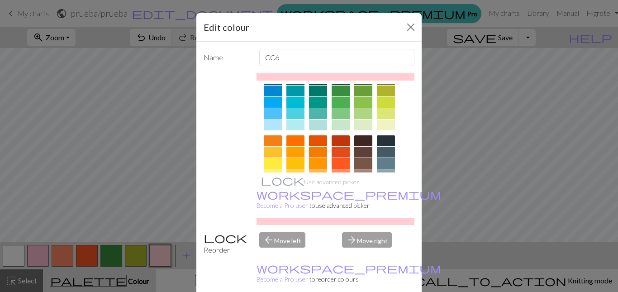
click at [268, 112] on div at bounding box center [273, 113] width 18 height 11
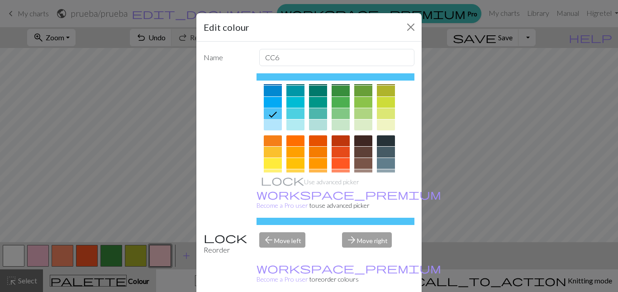
click at [270, 100] on div at bounding box center [273, 102] width 18 height 11
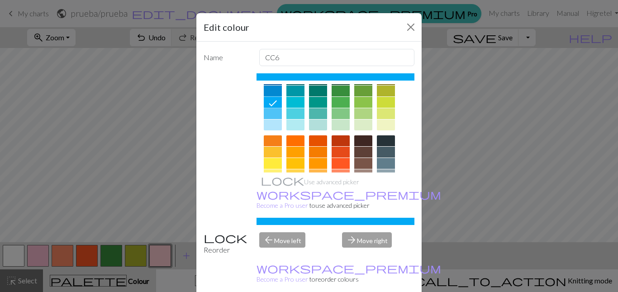
click at [264, 86] on div at bounding box center [273, 91] width 18 height 11
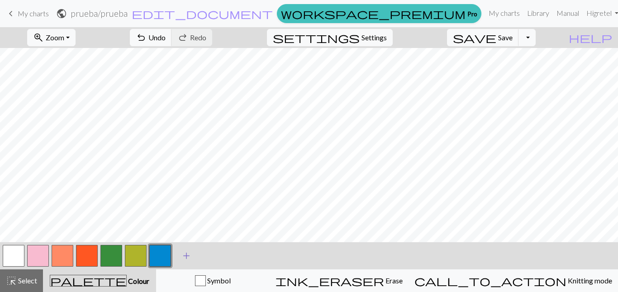
click at [186, 255] on span "add" at bounding box center [186, 255] width 11 height 13
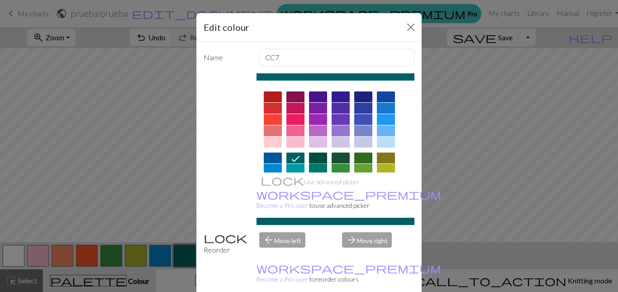
click at [318, 157] on div at bounding box center [318, 157] width 18 height 11
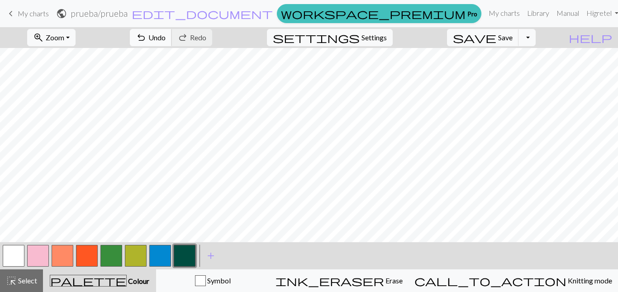
click at [147, 37] on span "undo" at bounding box center [141, 37] width 11 height 13
click at [147, 42] on span "undo" at bounding box center [141, 37] width 11 height 13
click at [147, 43] on span "undo" at bounding box center [141, 37] width 11 height 13
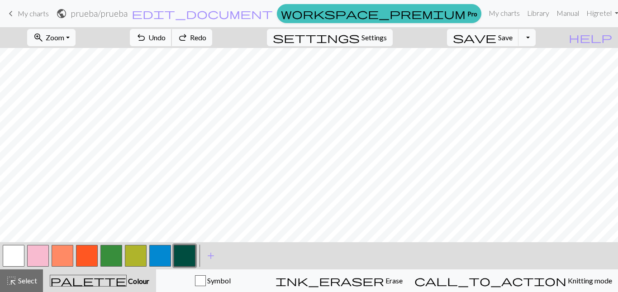
click at [147, 43] on span "undo" at bounding box center [141, 37] width 11 height 13
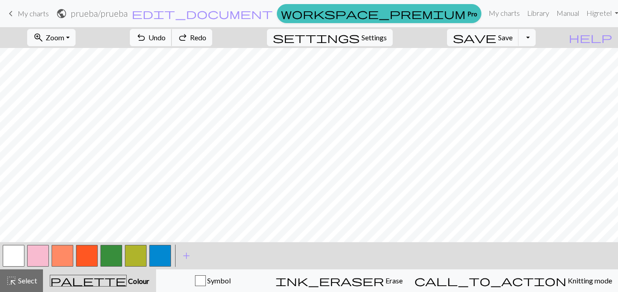
click at [147, 43] on span "undo" at bounding box center [141, 37] width 11 height 13
click at [147, 42] on span "undo" at bounding box center [141, 37] width 11 height 13
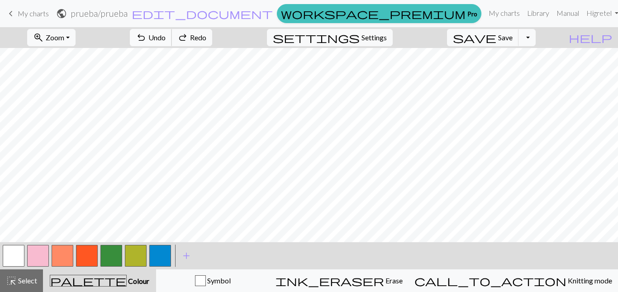
click at [147, 42] on span "undo" at bounding box center [141, 37] width 11 height 13
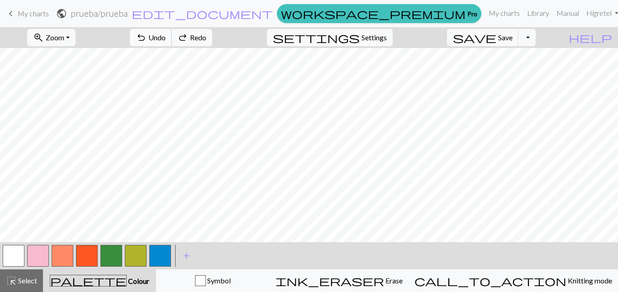
click at [147, 42] on span "undo" at bounding box center [141, 37] width 11 height 13
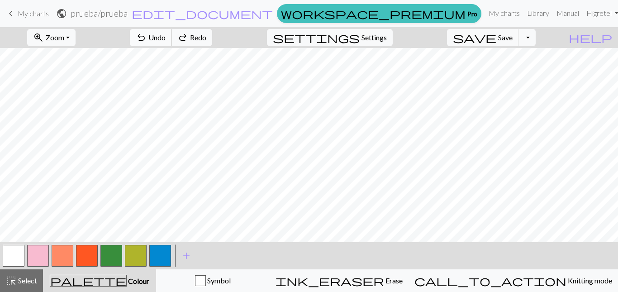
click at [147, 42] on span "undo" at bounding box center [141, 37] width 11 height 13
click at [536, 40] on button "Toggle Dropdown" at bounding box center [527, 37] width 17 height 17
click at [393, 43] on button "settings Settings" at bounding box center [330, 37] width 126 height 17
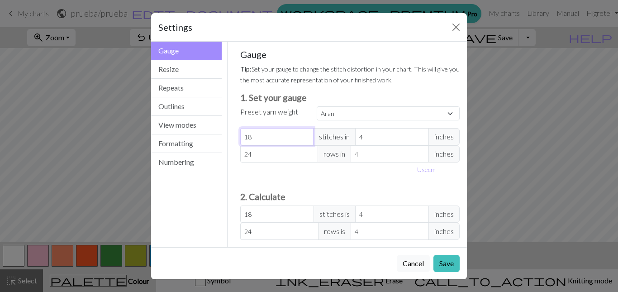
click at [279, 136] on input "18" at bounding box center [277, 136] width 74 height 17
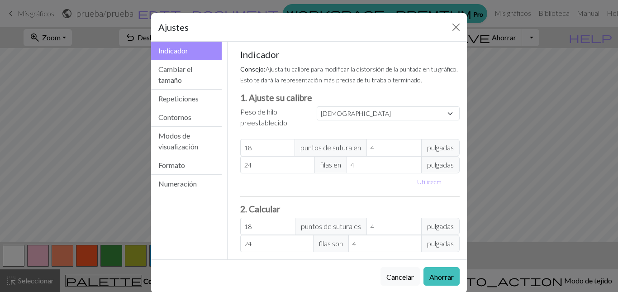
click at [332, 81] on font "Ajusta tu calibre para modificar la distorsión de la puntada en tu gráfico. Est…" at bounding box center [349, 74] width 218 height 19
drag, startPoint x: 255, startPoint y: 80, endPoint x: 324, endPoint y: 84, distance: 69.4
click at [324, 84] on p "Consejo: Ajusta tu calibre para modificar la distorsión de la puntada en tu grá…" at bounding box center [350, 74] width 220 height 22
click at [353, 114] on select "Costumbre Cuadrado Cordón Digitación ligera Digitación Deporte Doble punto Esta…" at bounding box center [388, 113] width 143 height 14
select select "worsted"
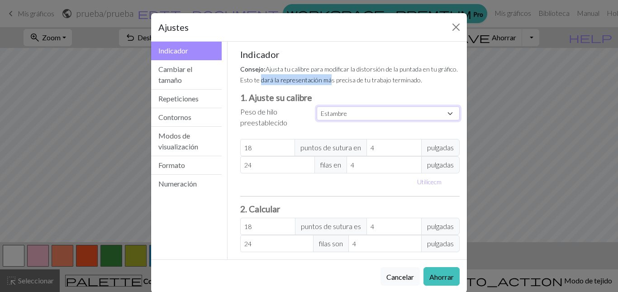
click at [317, 106] on select "Costumbre Cuadrado Cordón Digitación ligera Digitación Deporte Doble punto Esta…" at bounding box center [388, 113] width 143 height 14
type input "20"
type input "26"
type input "20"
type input "26"
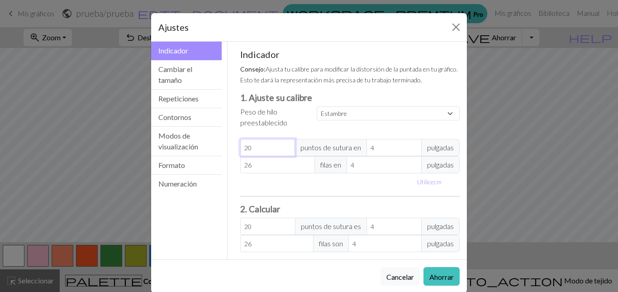
click at [272, 147] on input "20" at bounding box center [267, 147] width 55 height 17
click at [274, 228] on input "20" at bounding box center [267, 226] width 55 height 17
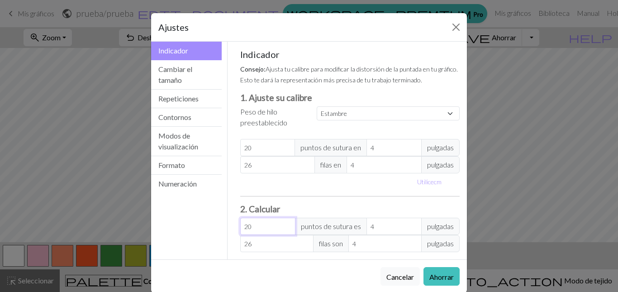
click at [274, 228] on input "20" at bounding box center [267, 226] width 55 height 17
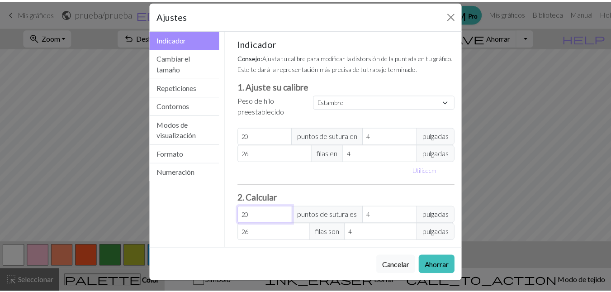
scroll to position [14, 0]
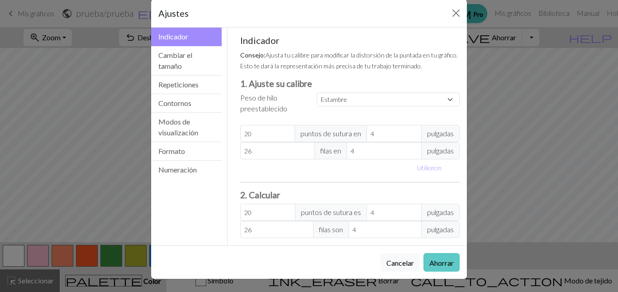
click at [438, 264] on font "Ahorrar" at bounding box center [441, 262] width 24 height 9
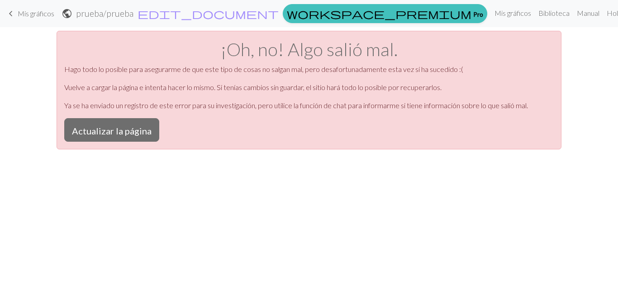
click at [19, 11] on font "Mis gráficos" at bounding box center [36, 13] width 37 height 9
